Goal: Task Accomplishment & Management: Use online tool/utility

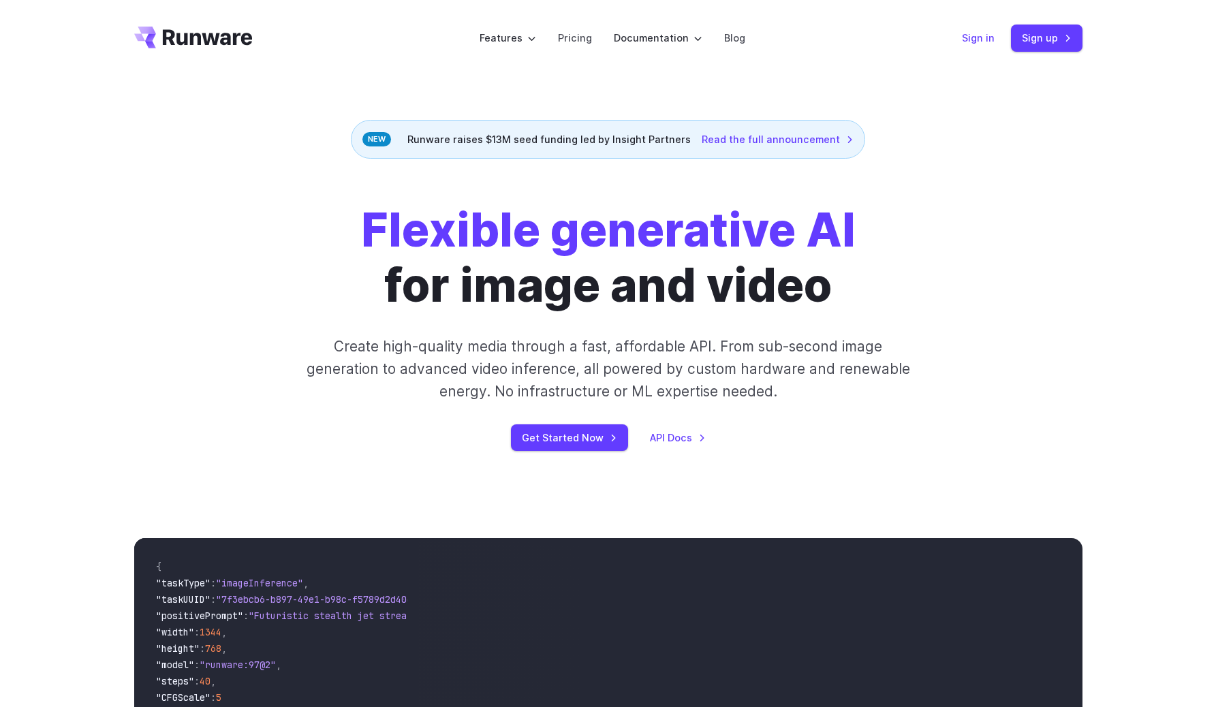
click at [963, 35] on link "Sign in" at bounding box center [978, 38] width 33 height 16
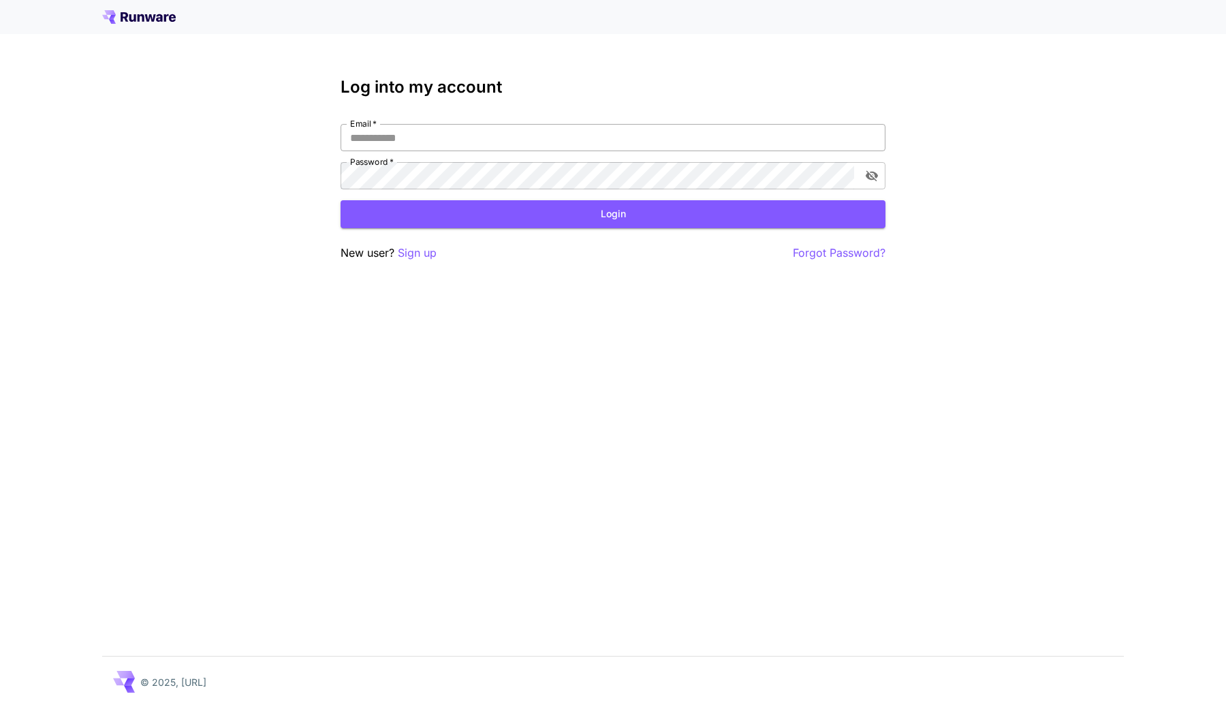
click at [499, 144] on input "Email   *" at bounding box center [613, 137] width 545 height 27
type input "**********"
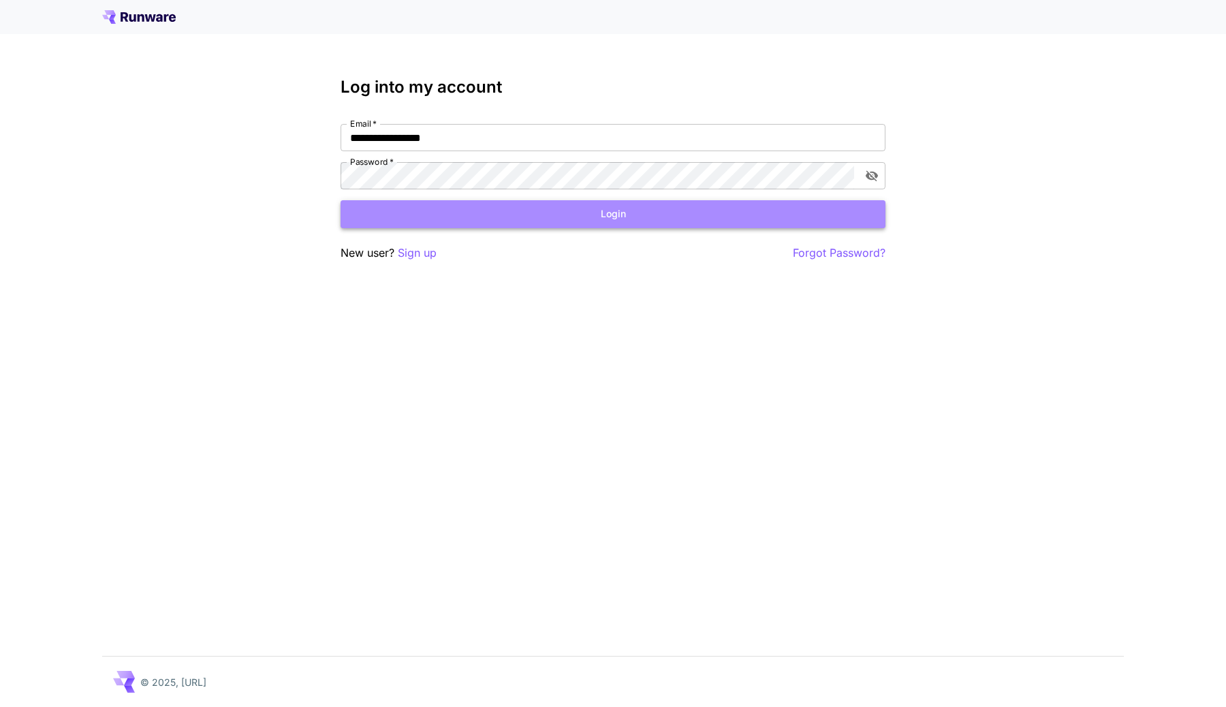
click at [796, 209] on button "Login" at bounding box center [613, 214] width 545 height 28
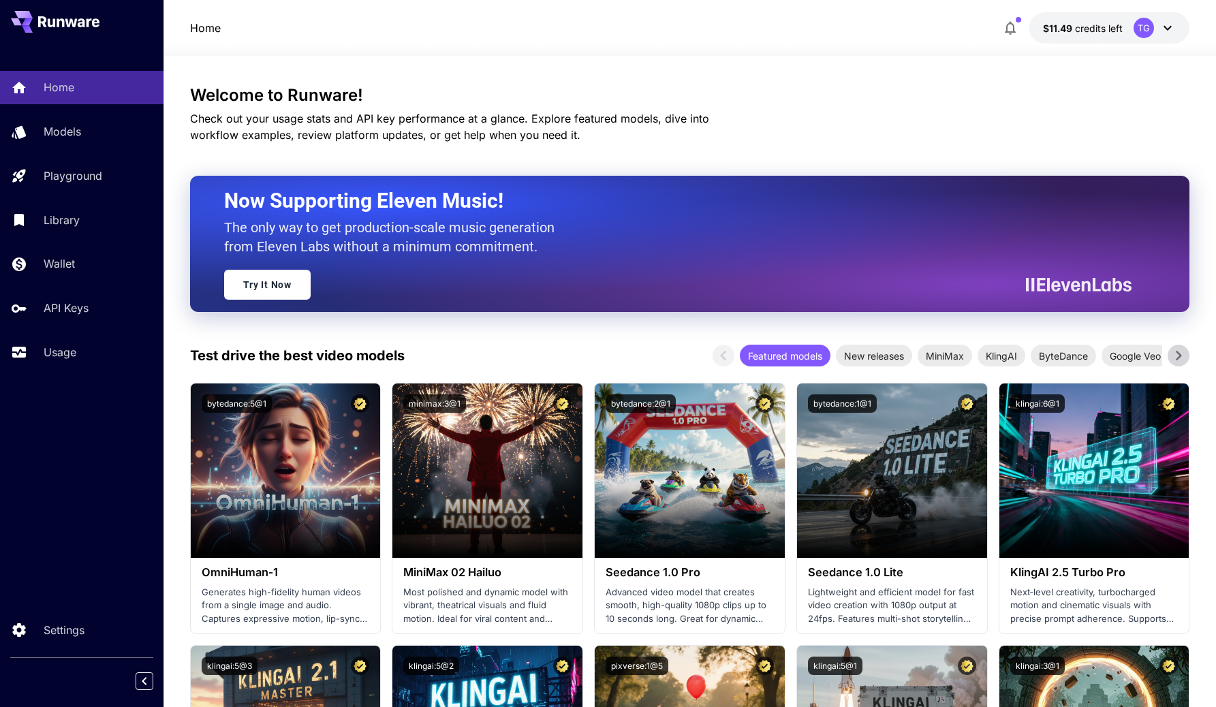
click at [869, 29] on div "Home $11.49 credits left TG" at bounding box center [690, 27] width 1000 height 31
click at [97, 135] on div "Models" at bounding box center [99, 131] width 106 height 16
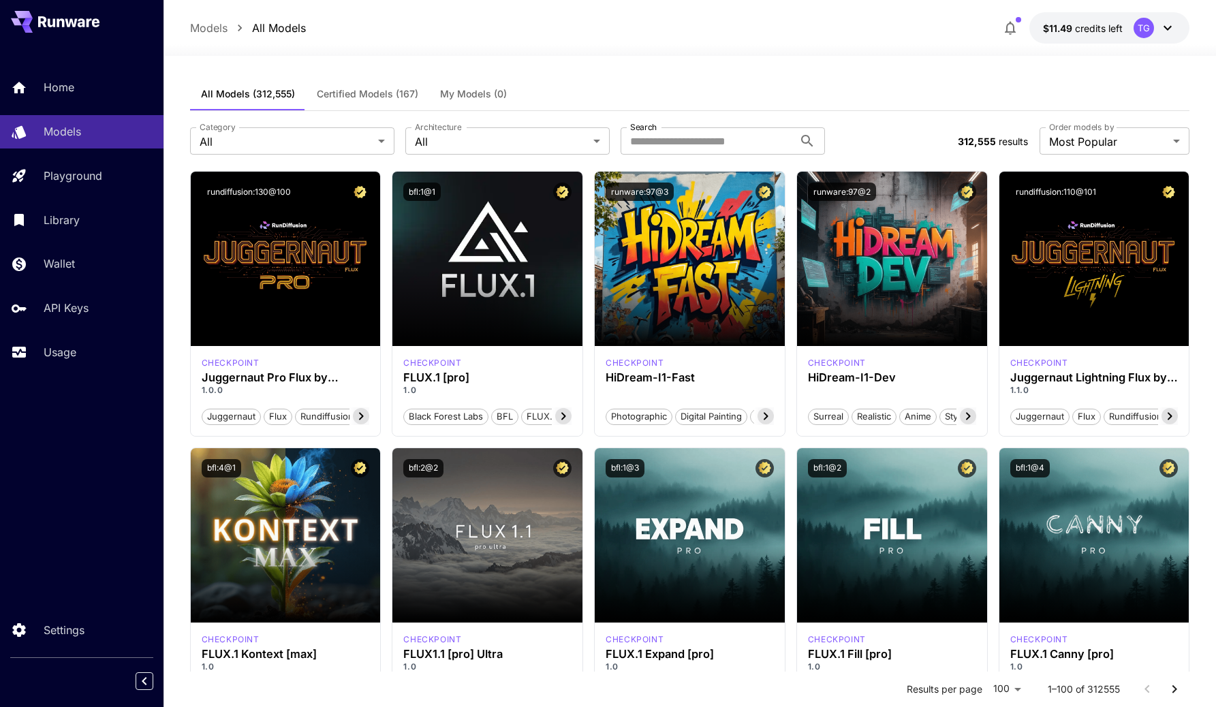
click at [459, 31] on div "Models All Models $11.49 credits left TG" at bounding box center [690, 27] width 1000 height 31
click at [69, 348] on p "Usage" at bounding box center [62, 352] width 33 height 16
